Goal: Task Accomplishment & Management: Manage account settings

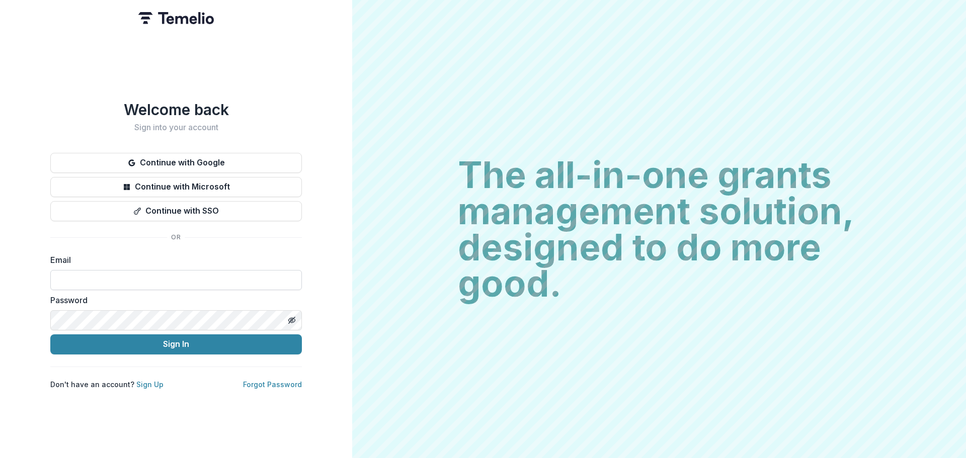
click at [124, 283] on input at bounding box center [175, 280] width 251 height 20
type input "**********"
click at [288, 314] on button "Toggle password visibility" at bounding box center [292, 320] width 16 height 16
click at [50, 334] on button "Sign In" at bounding box center [175, 344] width 251 height 20
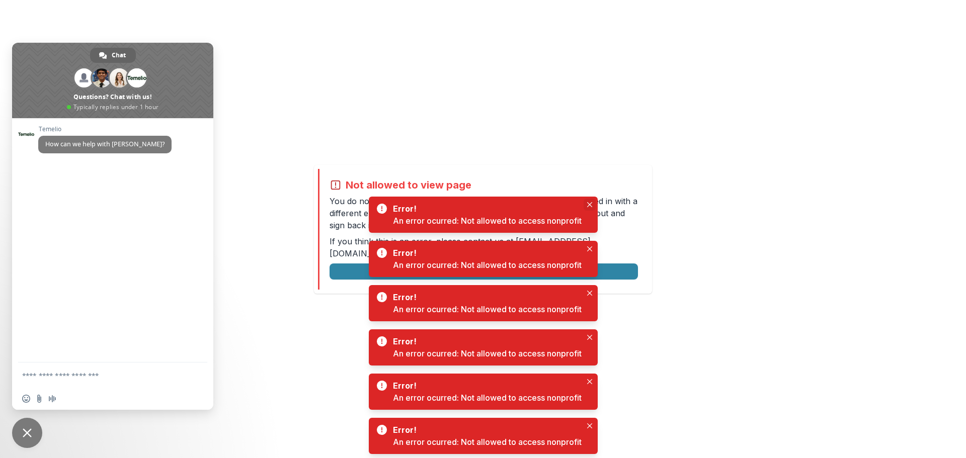
click at [590, 204] on icon "Close" at bounding box center [589, 204] width 5 height 5
click at [593, 205] on button "Close" at bounding box center [589, 205] width 12 height 12
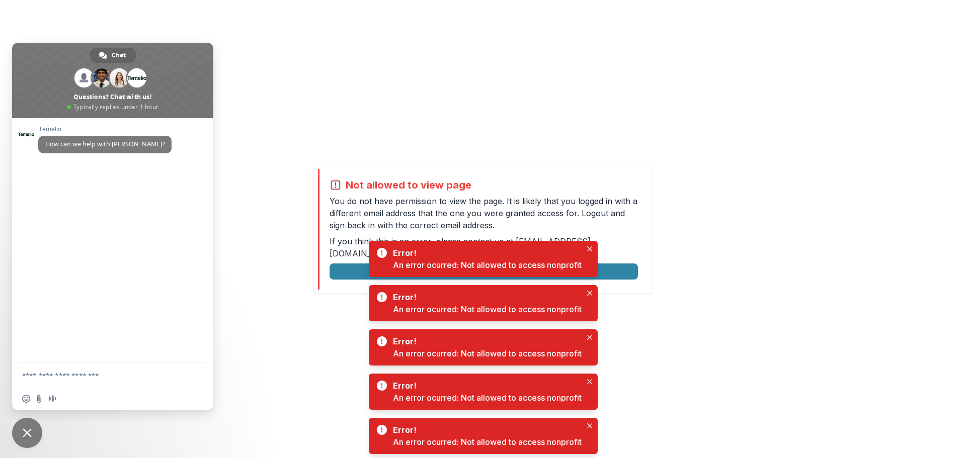
click at [36, 430] on span "Close chat" at bounding box center [27, 433] width 30 height 30
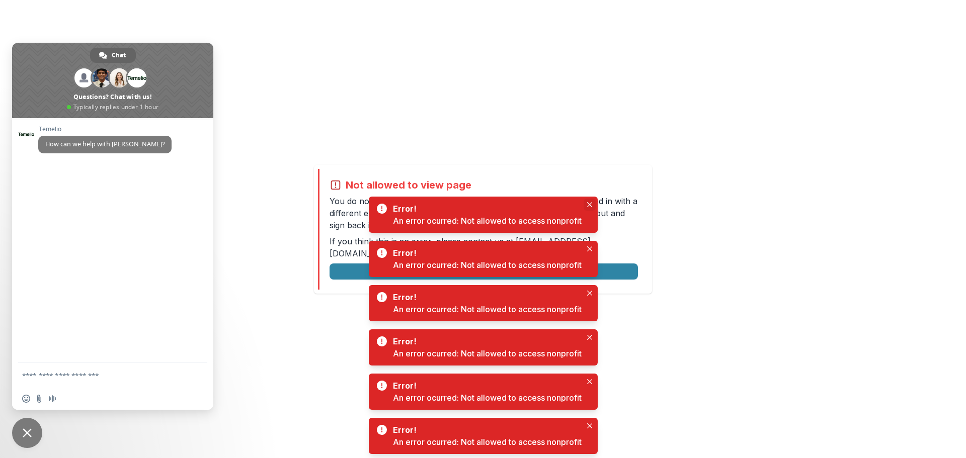
click at [592, 203] on icon "Close" at bounding box center [589, 204] width 5 height 5
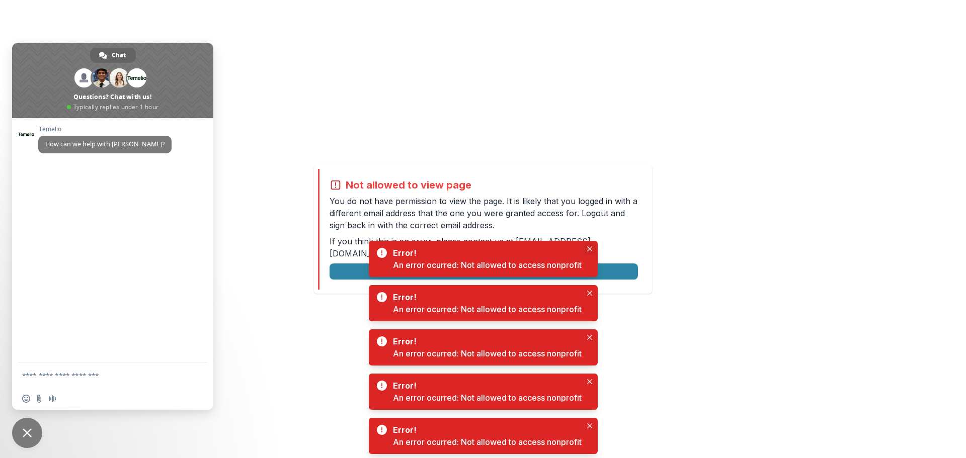
click at [591, 245] on button "Close" at bounding box center [589, 249] width 12 height 12
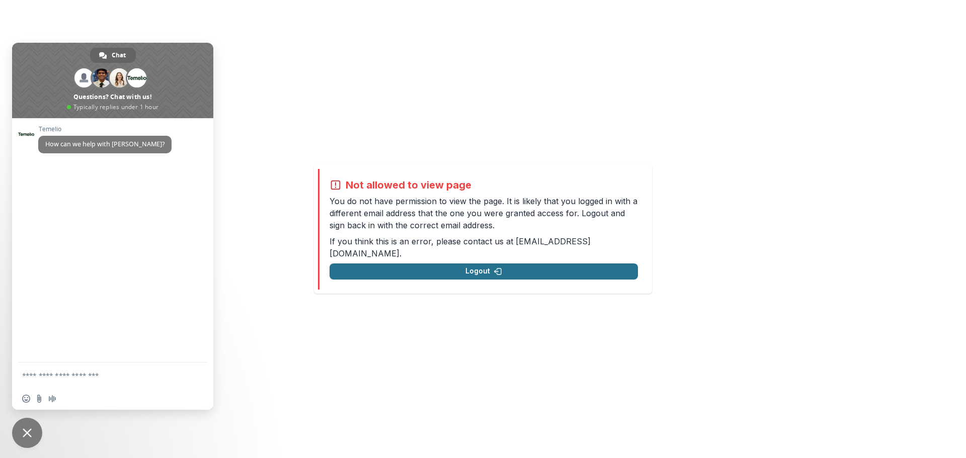
click at [532, 268] on button "Logout" at bounding box center [483, 272] width 308 height 16
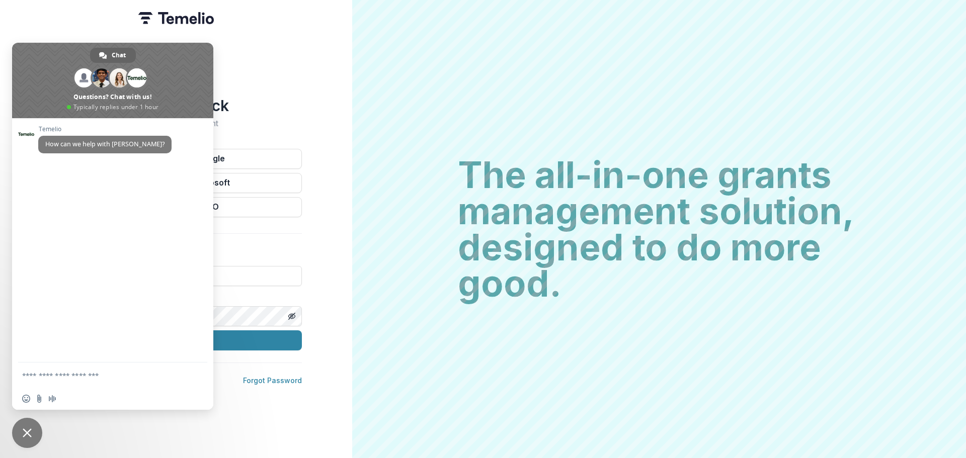
click at [342, 77] on div "Welcome back Sign into your account Continue with Google Continue with Microsof…" at bounding box center [176, 229] width 352 height 458
click at [37, 439] on span "Close chat" at bounding box center [27, 433] width 30 height 30
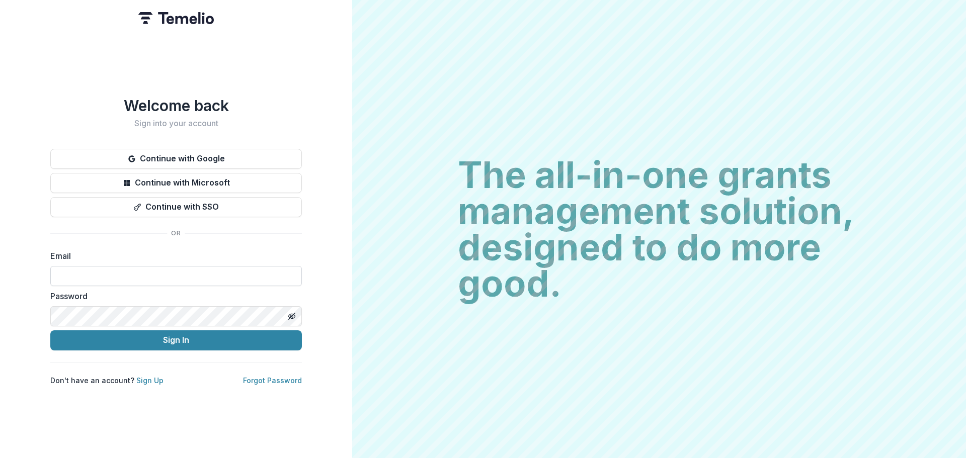
click at [110, 269] on input at bounding box center [175, 276] width 251 height 20
click at [135, 275] on input at bounding box center [175, 276] width 251 height 20
type input "**********"
click at [153, 329] on form "**********" at bounding box center [175, 300] width 251 height 101
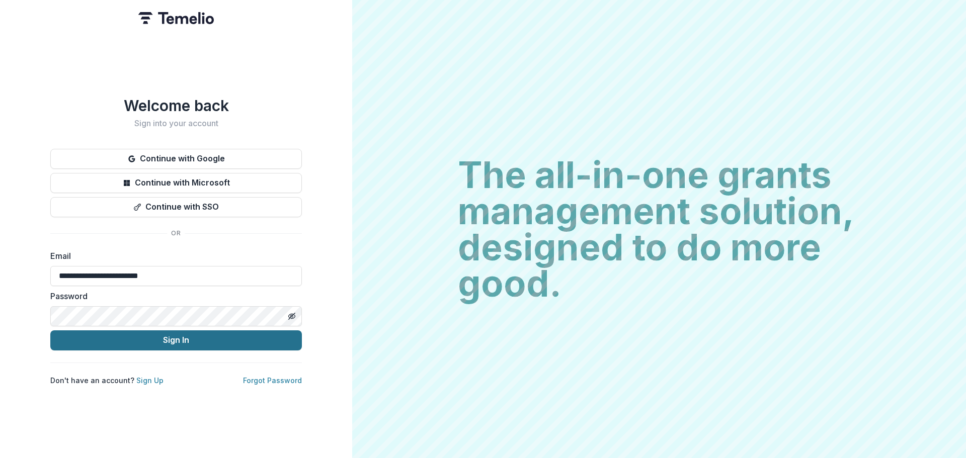
click at [157, 336] on button "Sign In" at bounding box center [175, 340] width 251 height 20
